Goal: Task Accomplishment & Management: Manage account settings

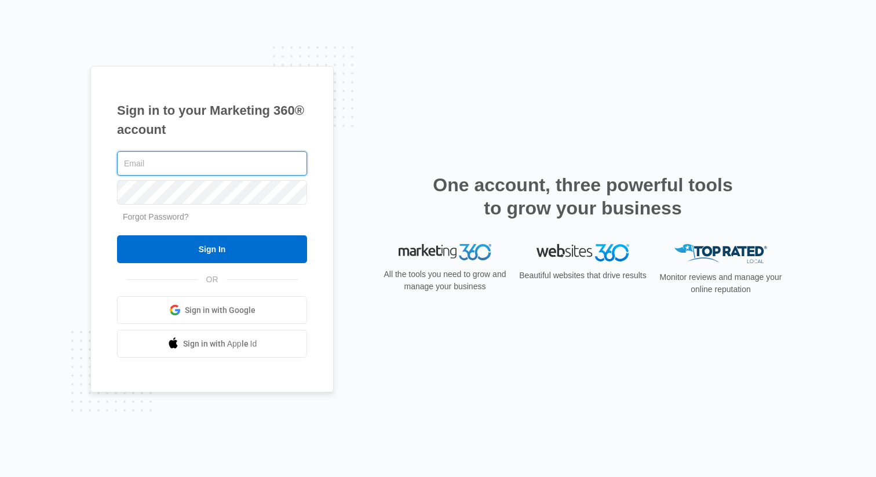
type input "bodiesbypilates@me.com"
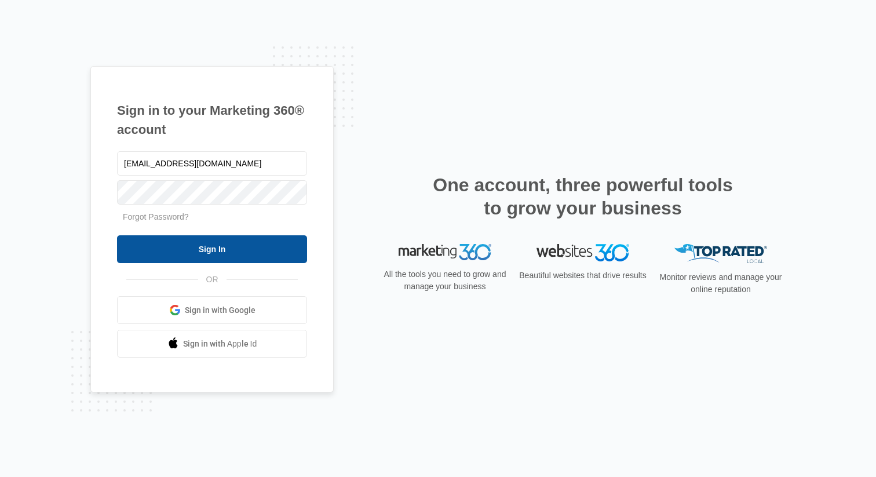
click at [272, 247] on input "Sign In" at bounding box center [212, 249] width 190 height 28
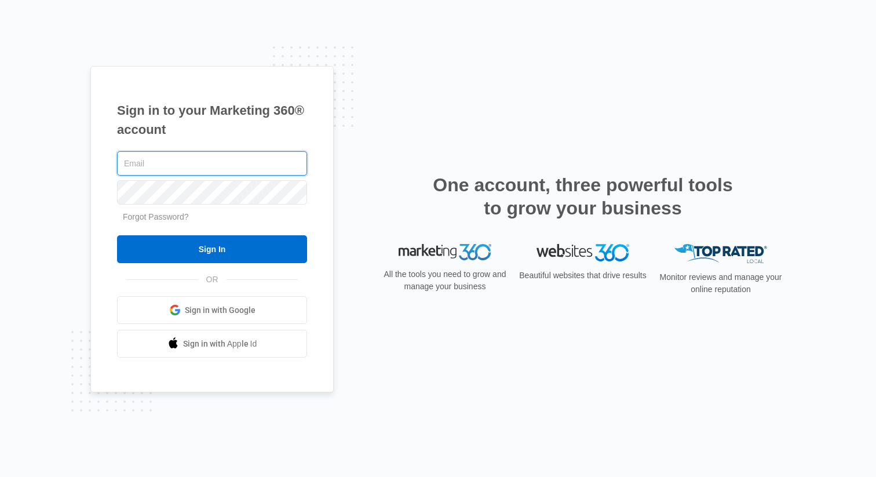
click at [176, 151] on input "text" at bounding box center [212, 163] width 190 height 24
type input "[EMAIL_ADDRESS][DOMAIN_NAME]"
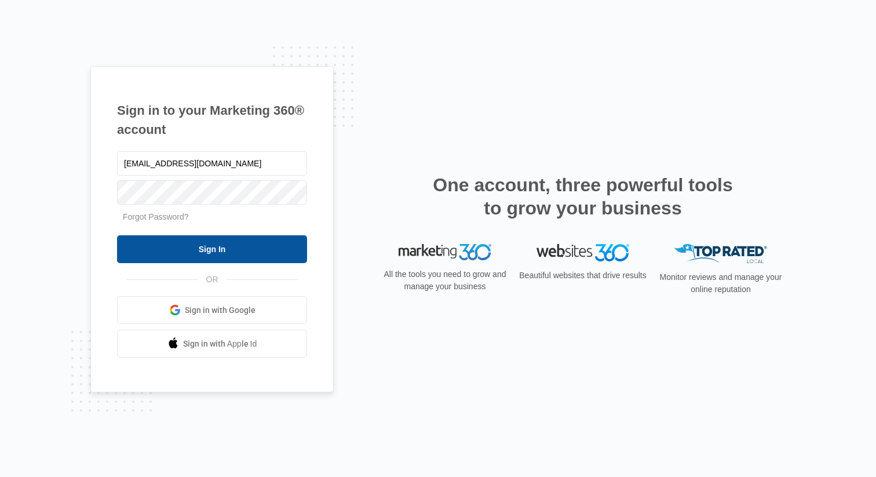
click at [223, 257] on input "Sign In" at bounding box center [212, 249] width 190 height 28
